Goal: Task Accomplishment & Management: Use online tool/utility

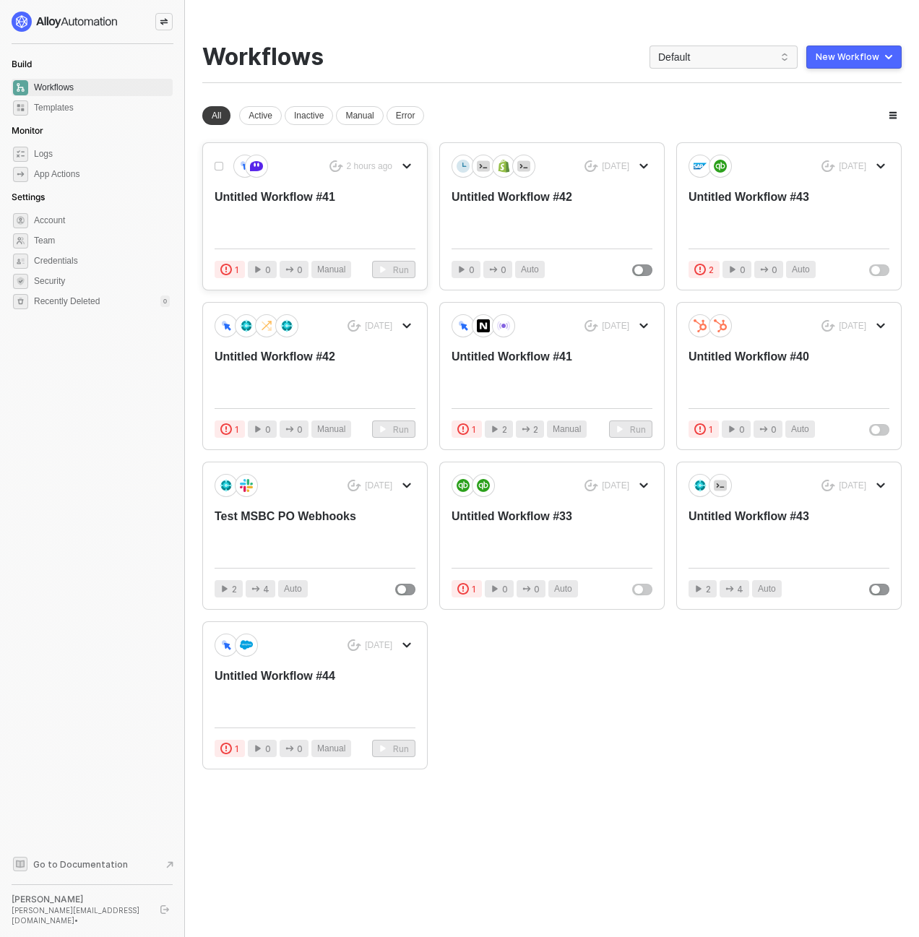
click at [252, 196] on div "Untitled Workflow #41" at bounding box center [295, 213] width 160 height 48
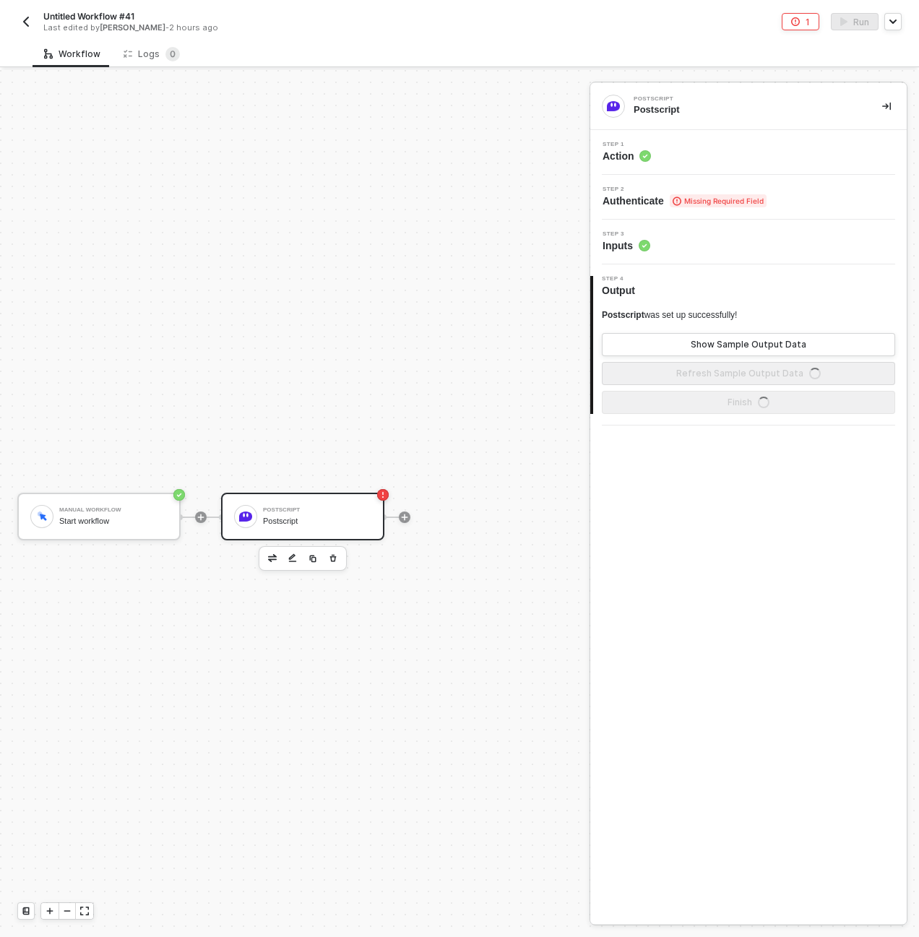
scroll to position [27, 0]
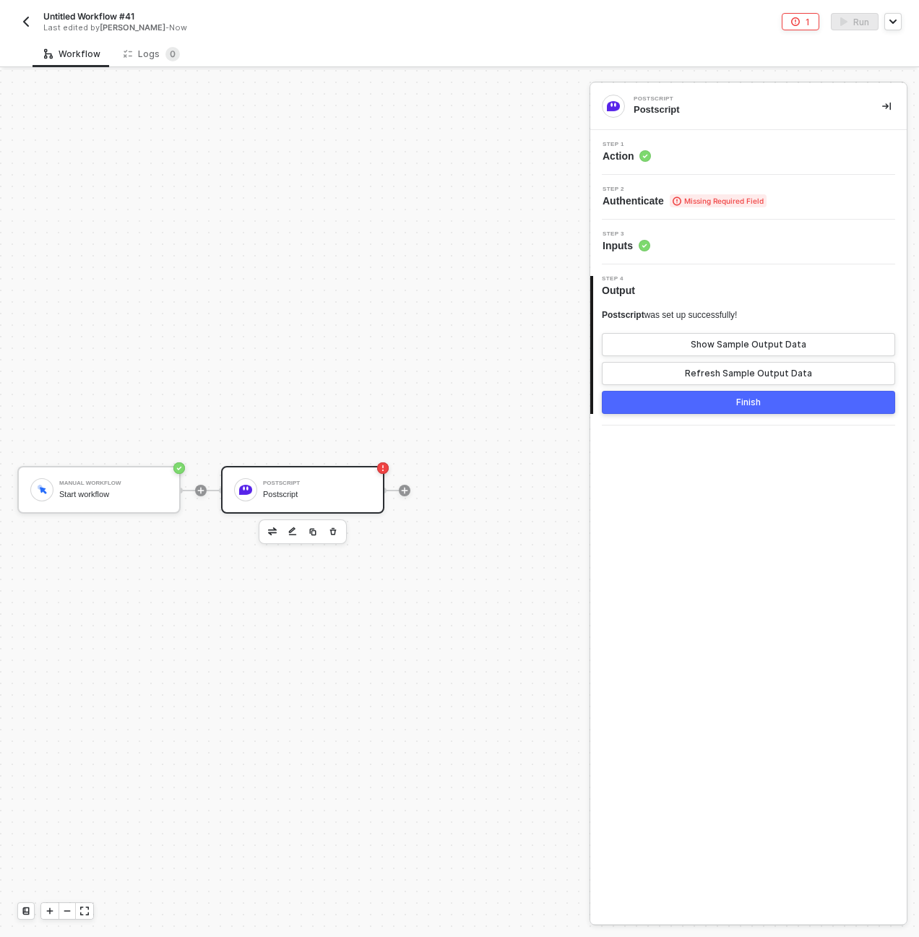
click at [25, 25] on img "button" at bounding box center [26, 22] width 12 height 12
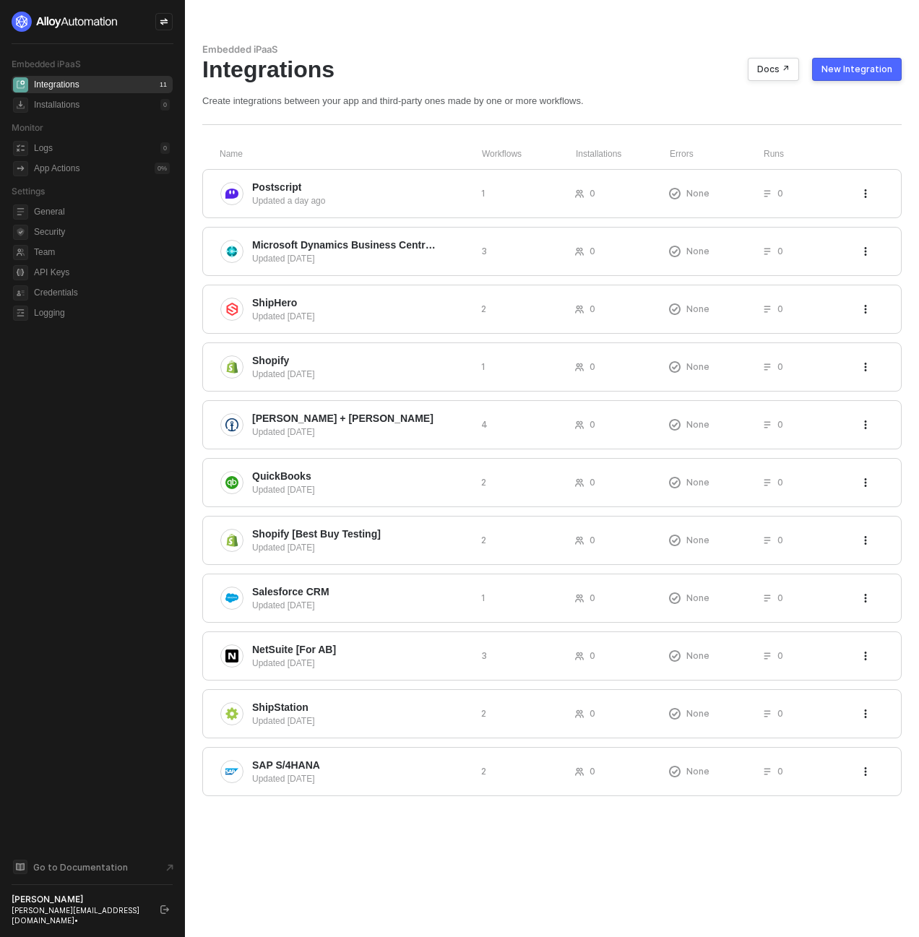
click at [877, 83] on div "Embedded iPaaS Integrations Docs ↗ New Integration Create integrations between …" at bounding box center [552, 75] width 700 height 64
click at [877, 71] on div "New Integration" at bounding box center [857, 70] width 71 height 12
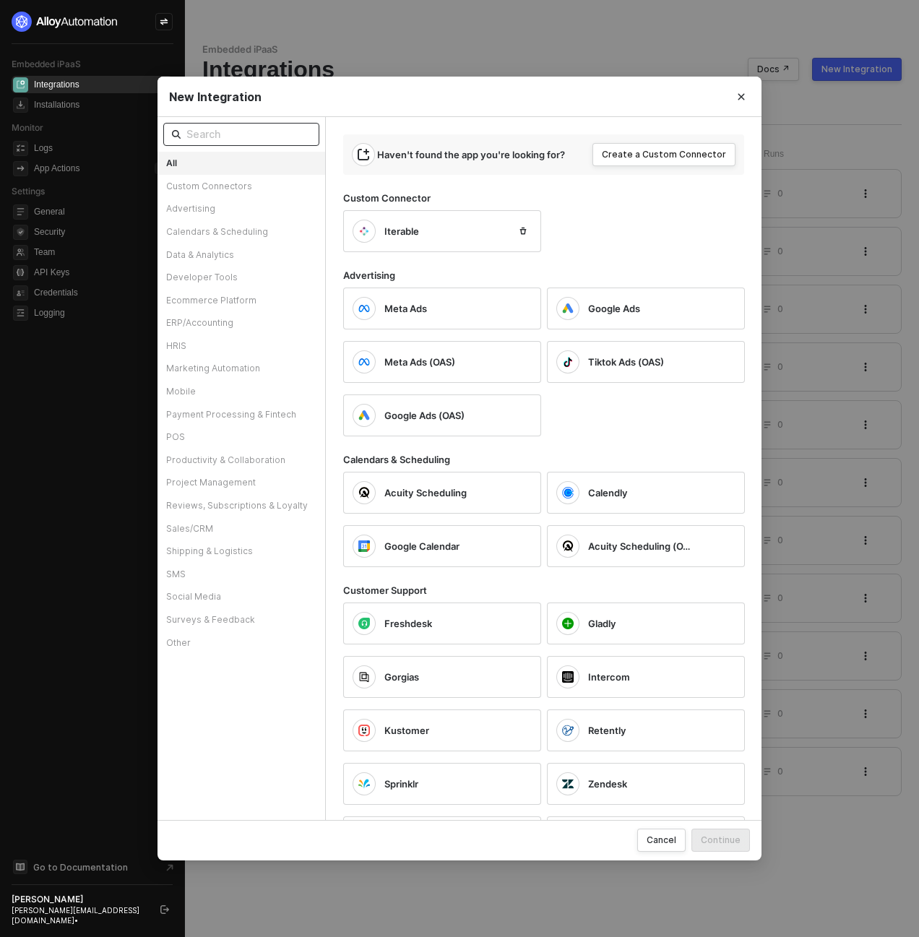
click at [255, 137] on input "text" at bounding box center [248, 134] width 124 height 16
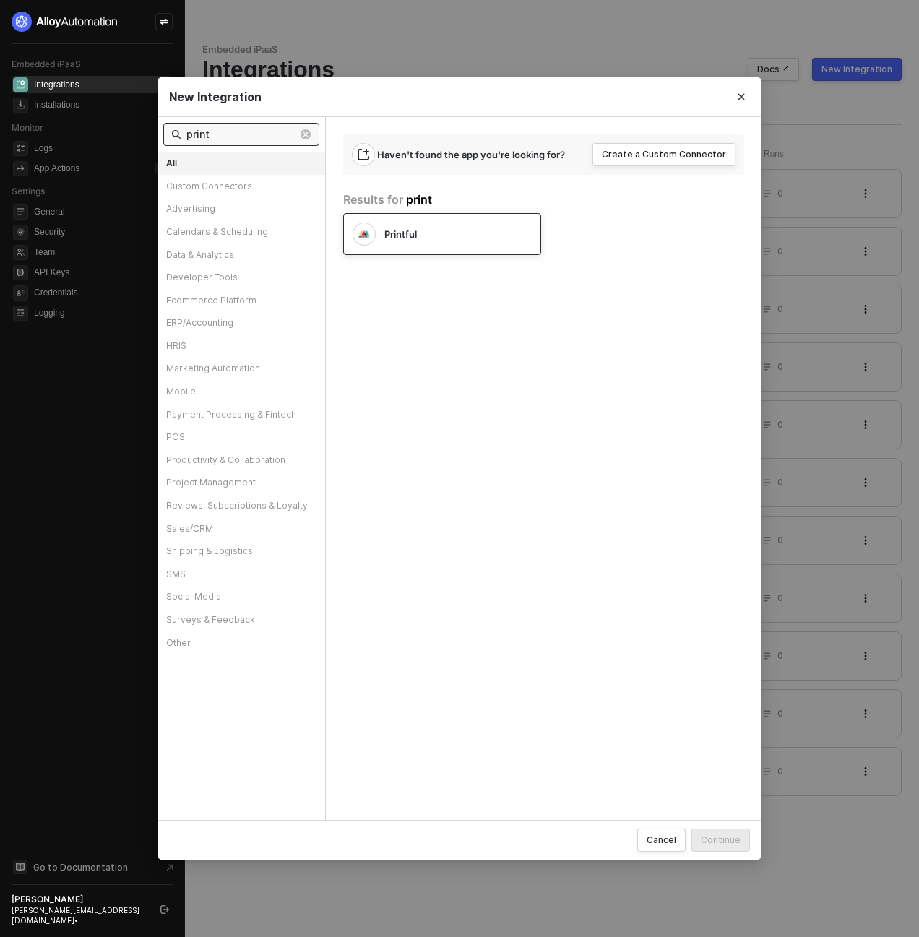
type input "print"
click at [415, 229] on span "Printful" at bounding box center [401, 234] width 33 height 13
click at [737, 833] on button "Continue" at bounding box center [721, 840] width 59 height 23
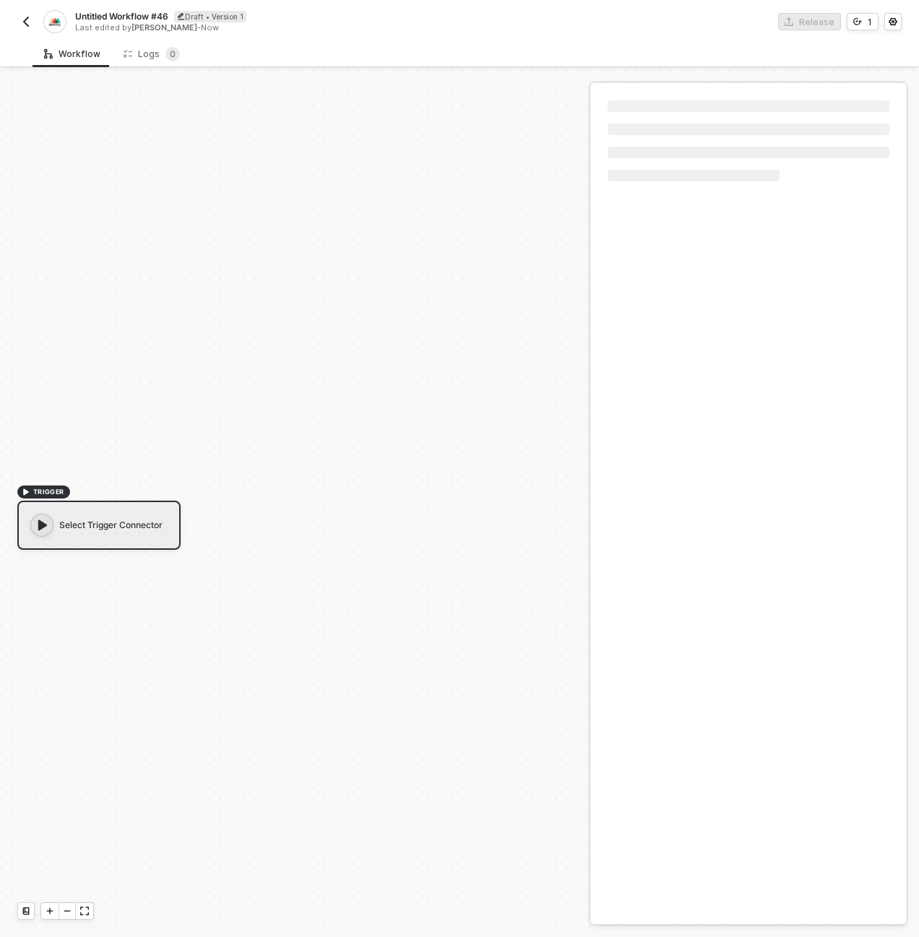
scroll to position [27, 0]
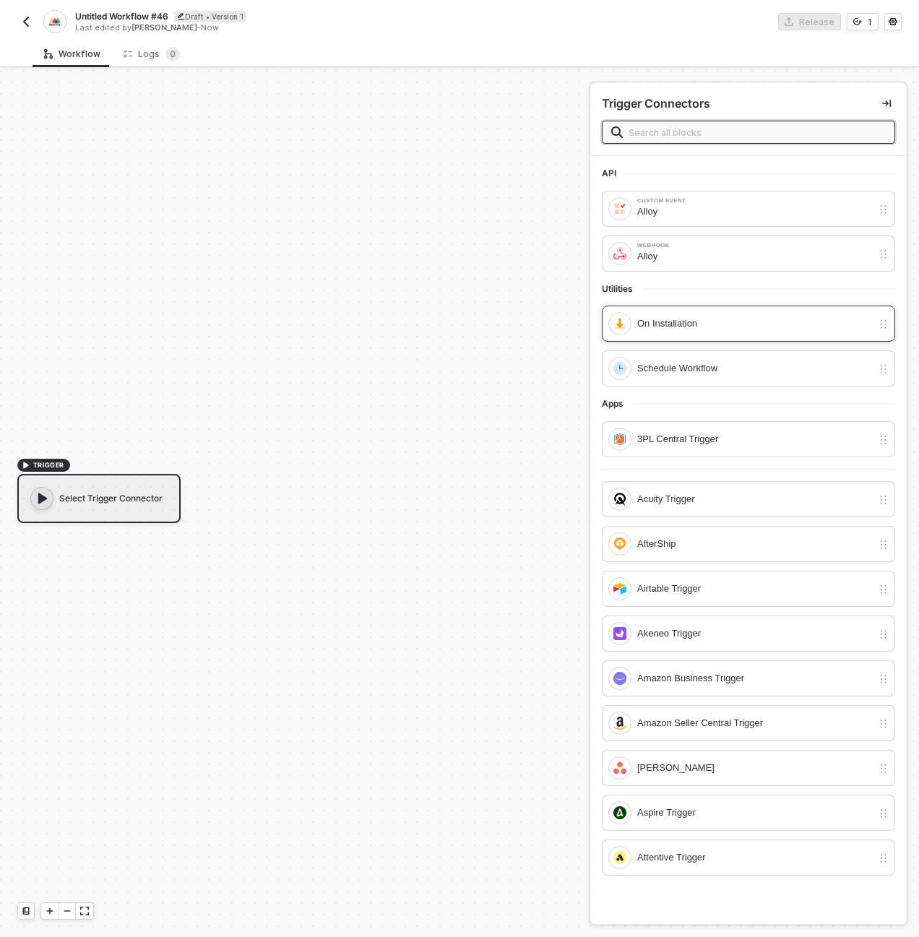
click at [690, 314] on div "On Installation" at bounding box center [741, 323] width 264 height 23
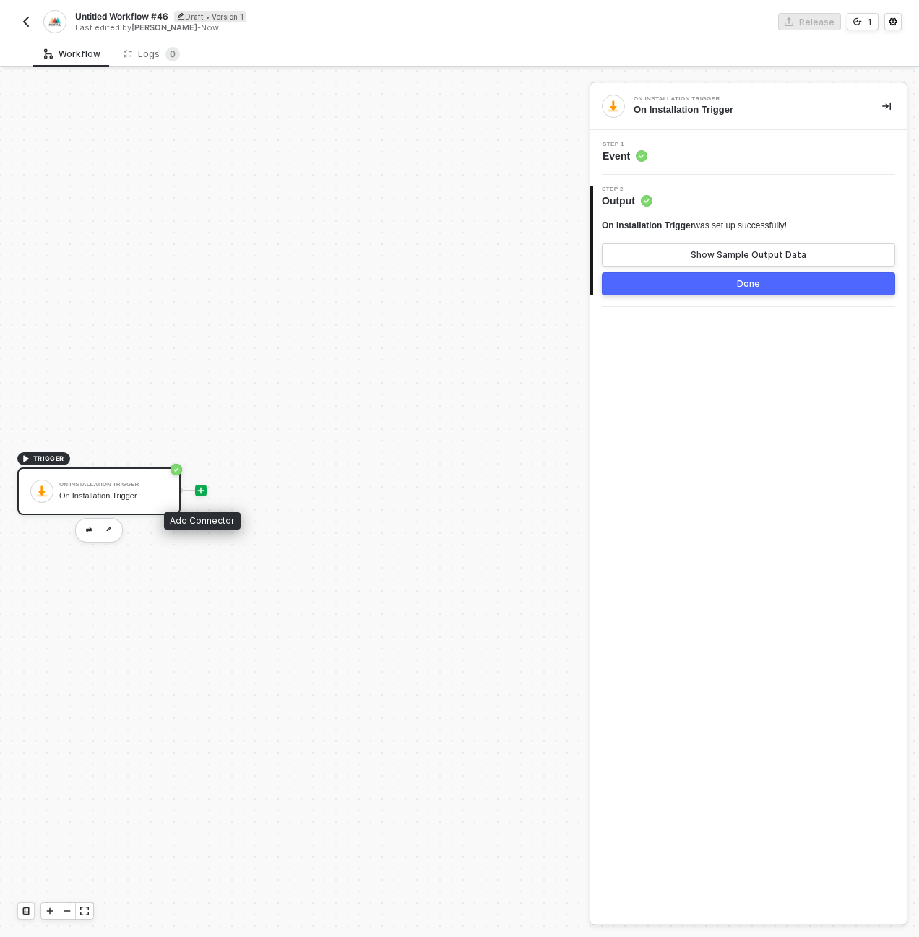
click at [201, 489] on icon "icon-play" at bounding box center [201, 490] width 7 height 7
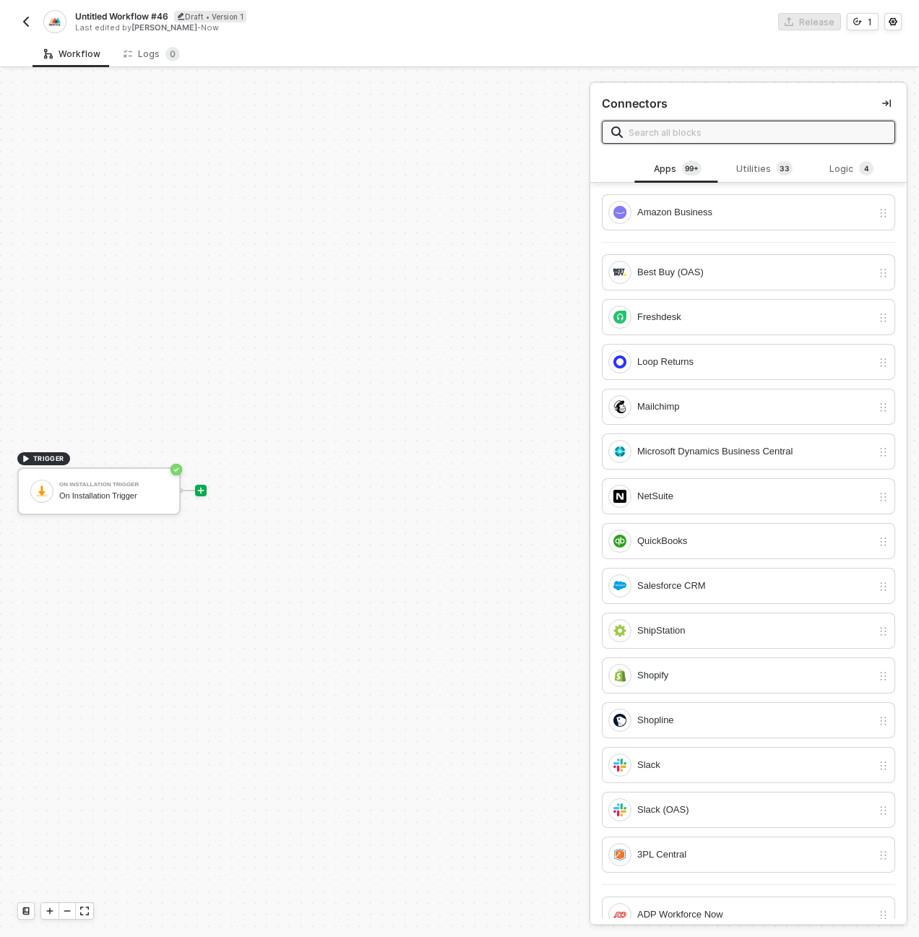
click at [697, 139] on input "text" at bounding box center [757, 132] width 257 height 16
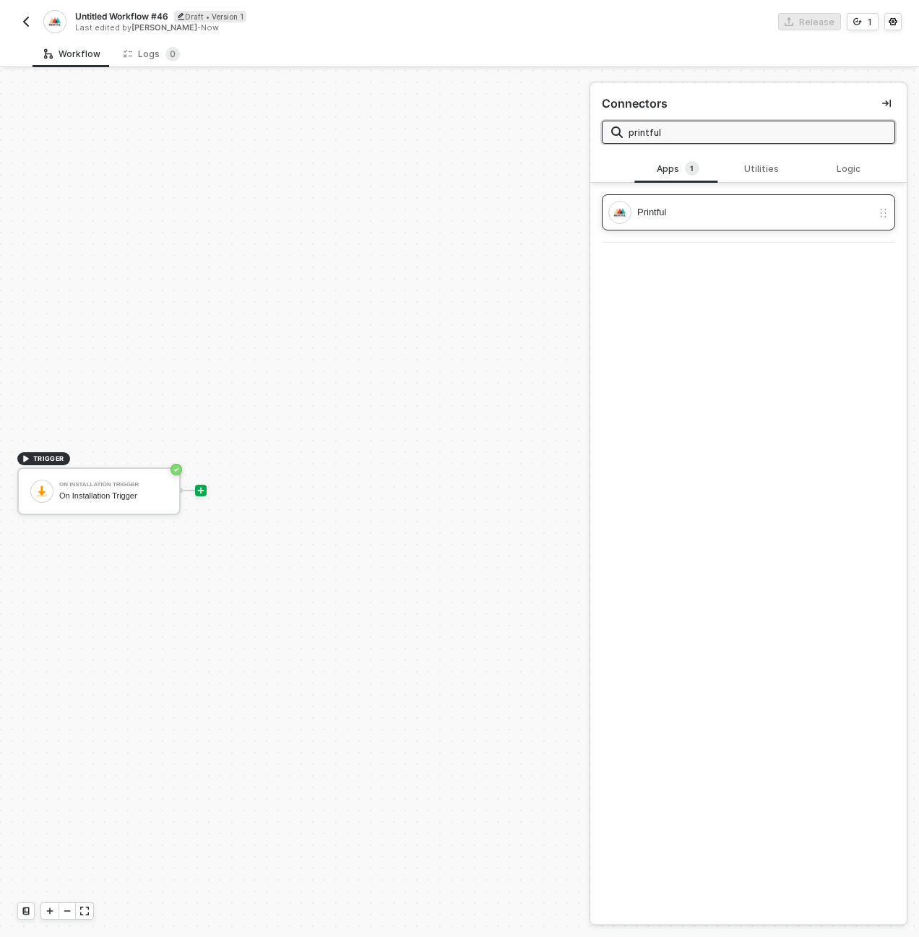
type input "printful"
click at [685, 224] on div "Printful" at bounding box center [748, 212] width 293 height 36
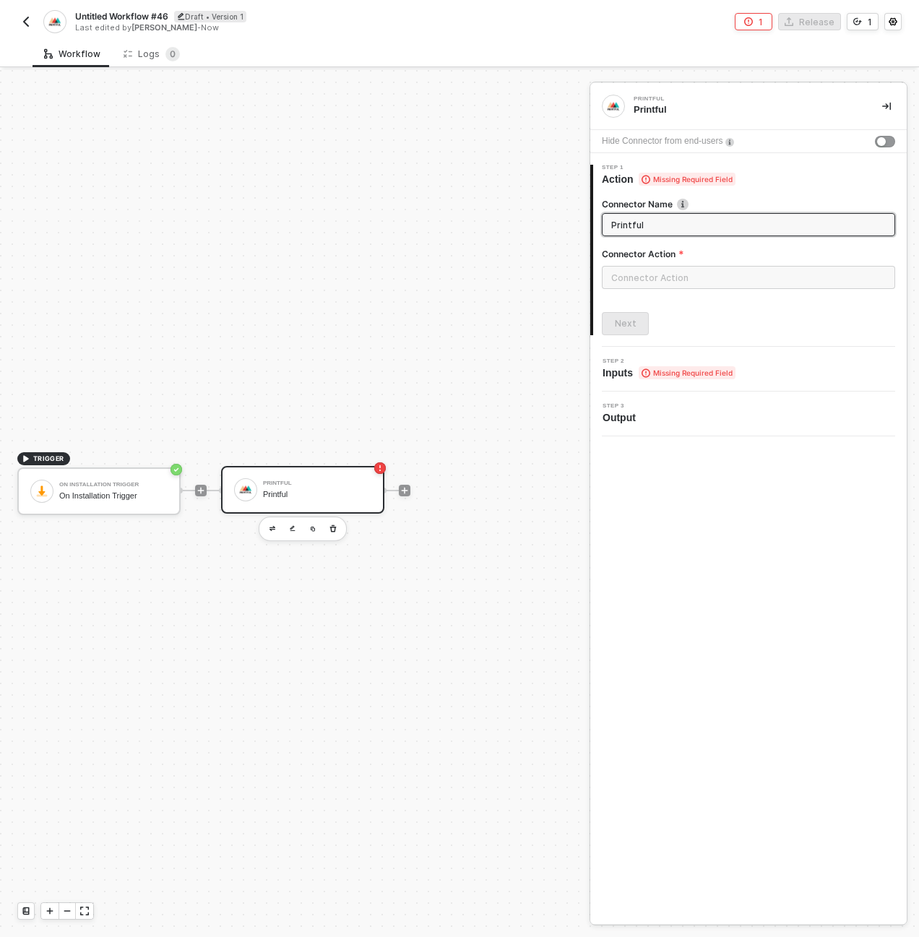
click at [298, 498] on div "Printful" at bounding box center [317, 494] width 108 height 9
click at [633, 267] on input "text" at bounding box center [748, 277] width 293 height 23
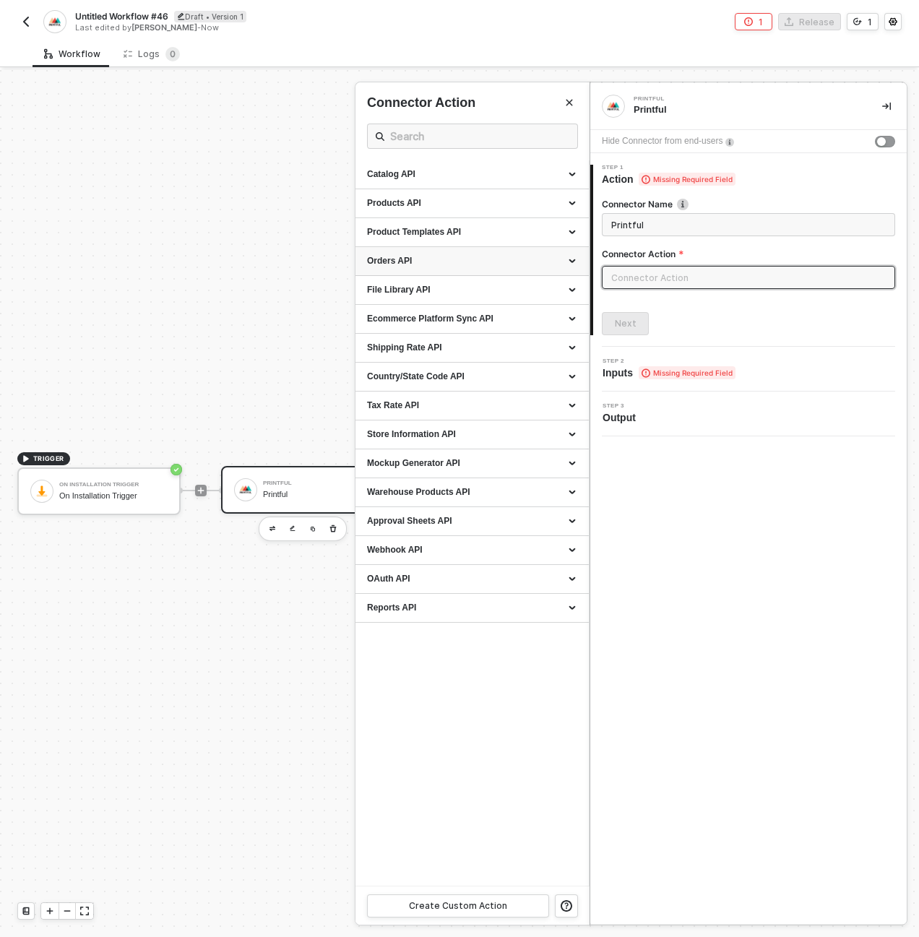
click at [573, 262] on div "Orders API" at bounding box center [472, 261] width 210 height 12
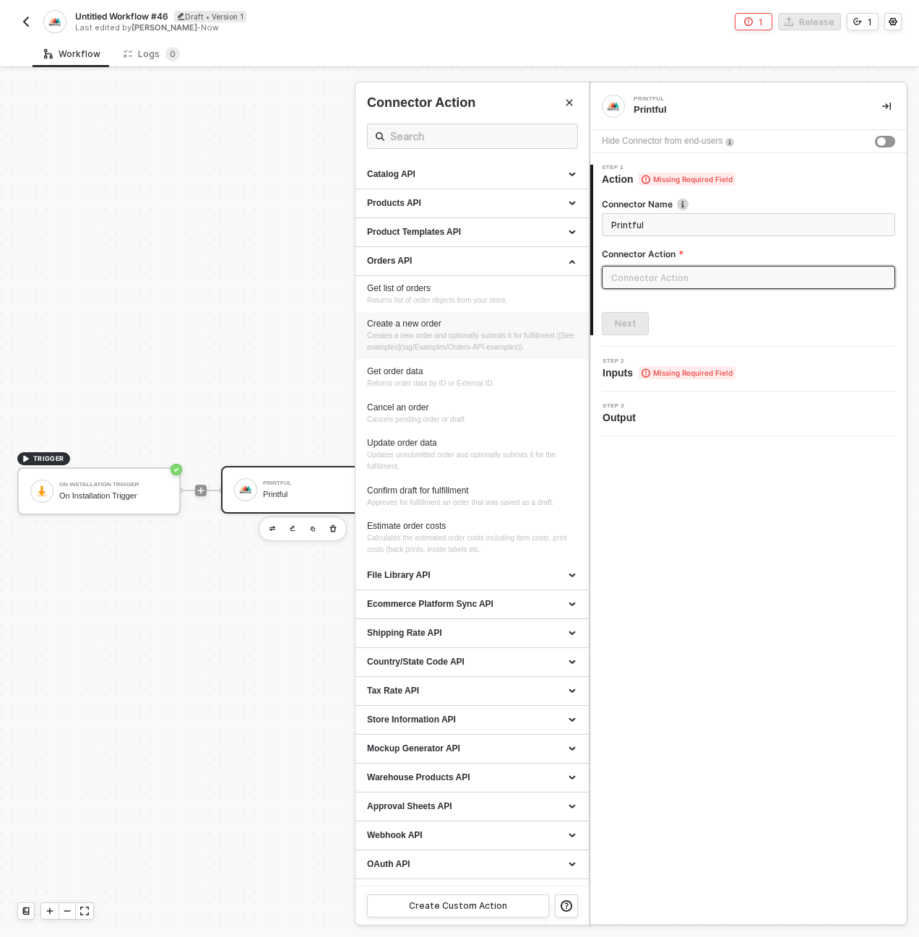
click at [431, 325] on div "Create a new order" at bounding box center [472, 324] width 210 height 12
type input "Creates a new order and optionally submits it for fulfillment ([See examples](t…"
type input "Orders API - Create a new order"
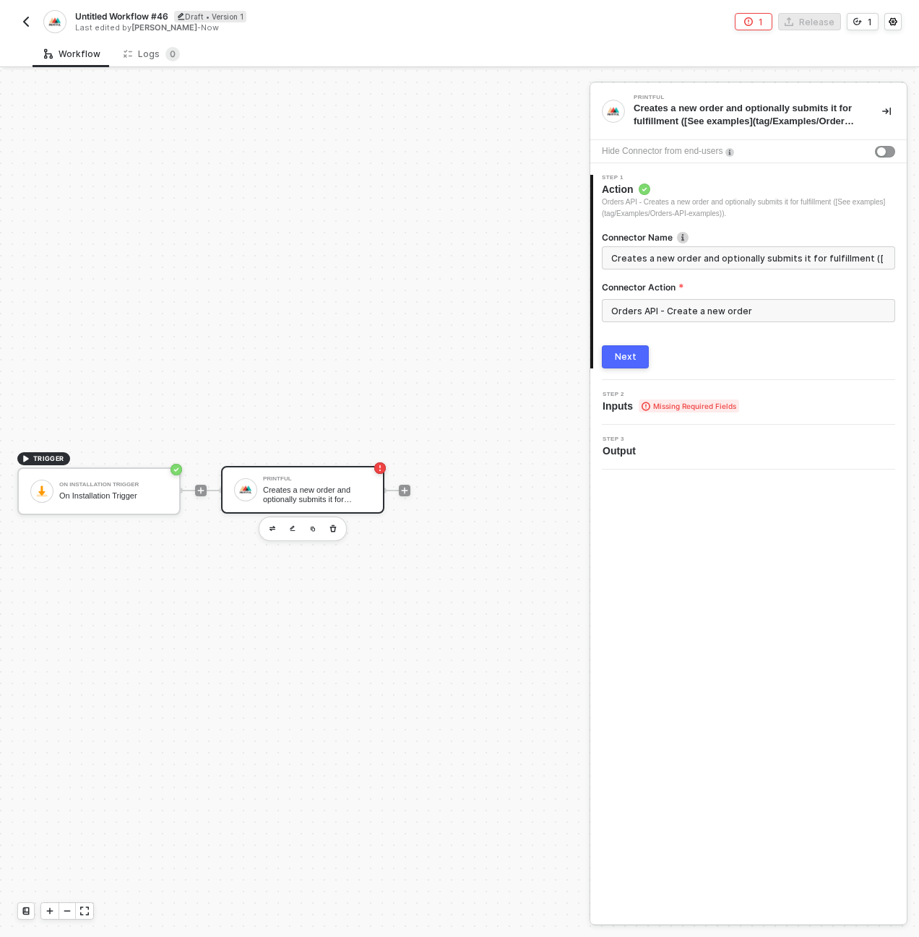
click at [619, 356] on div "Next" at bounding box center [626, 357] width 22 height 12
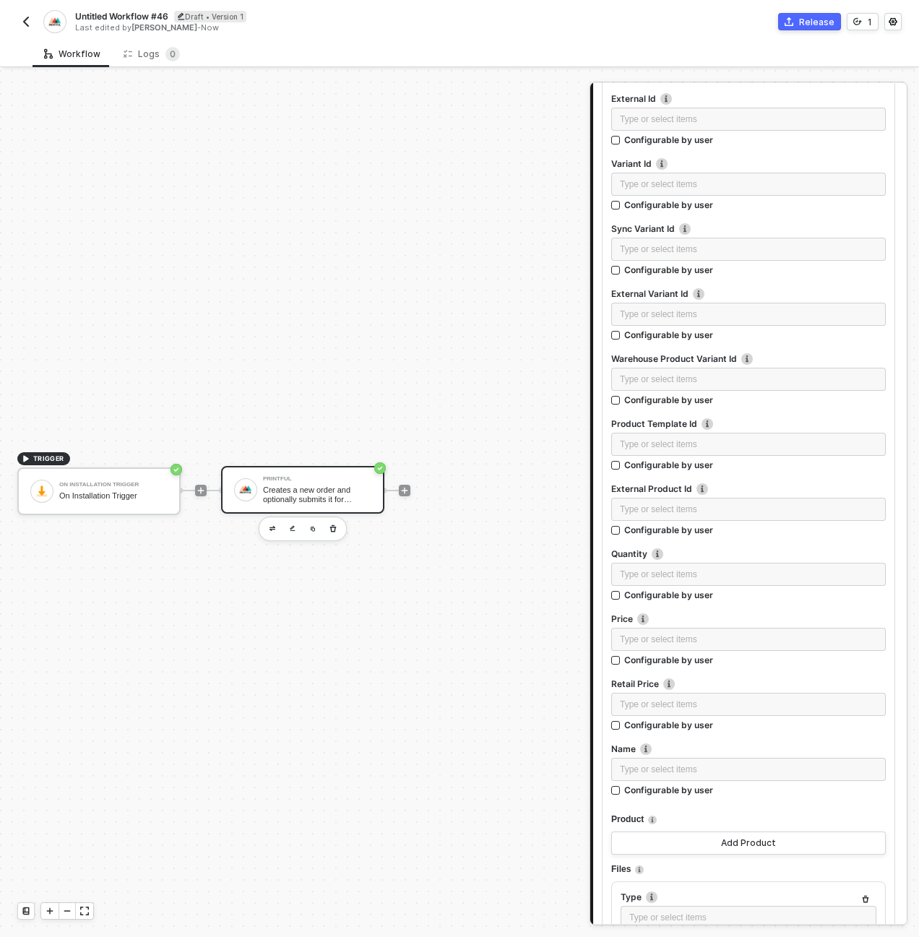
scroll to position [1295, 0]
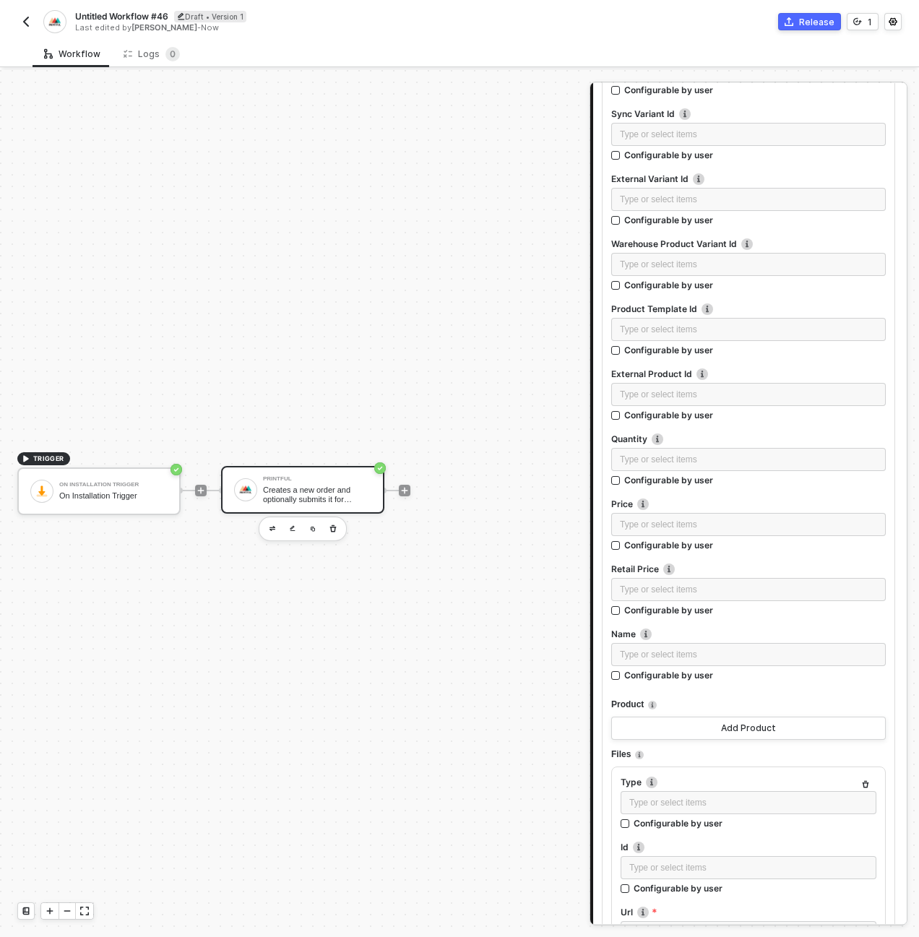
click at [447, 25] on div "Last edited by Dan Shapiro - Now" at bounding box center [266, 27] width 383 height 11
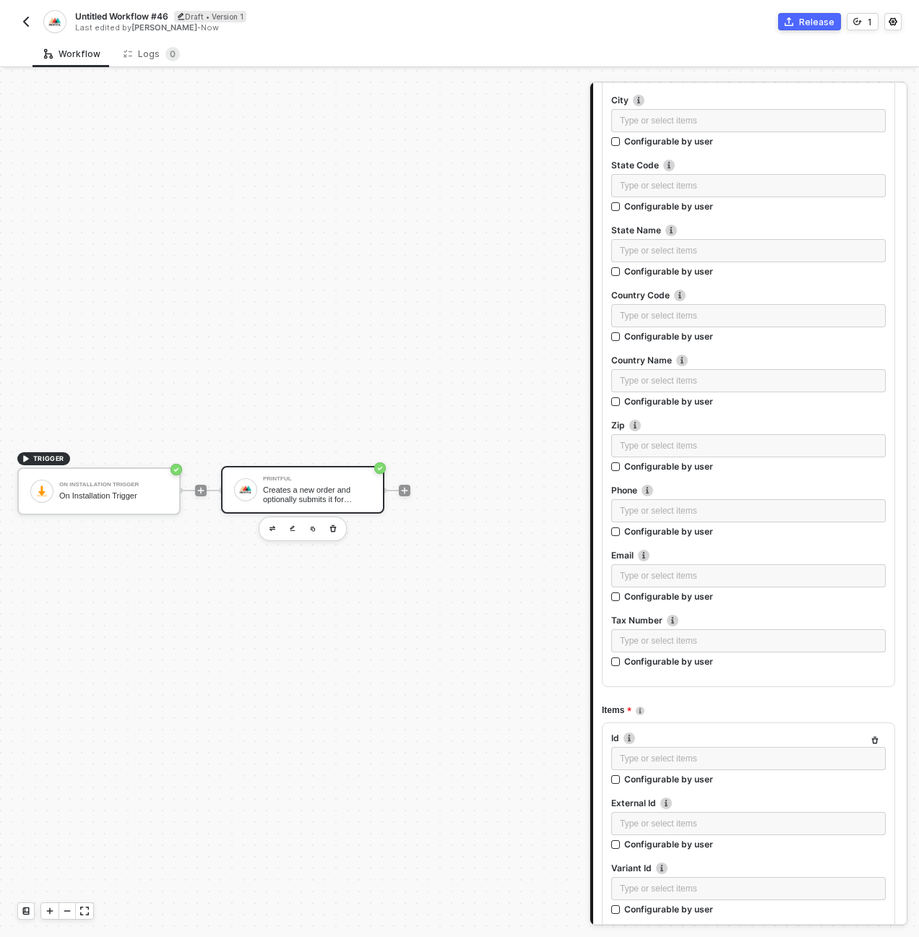
scroll to position [0, 0]
